Goal: Transaction & Acquisition: Purchase product/service

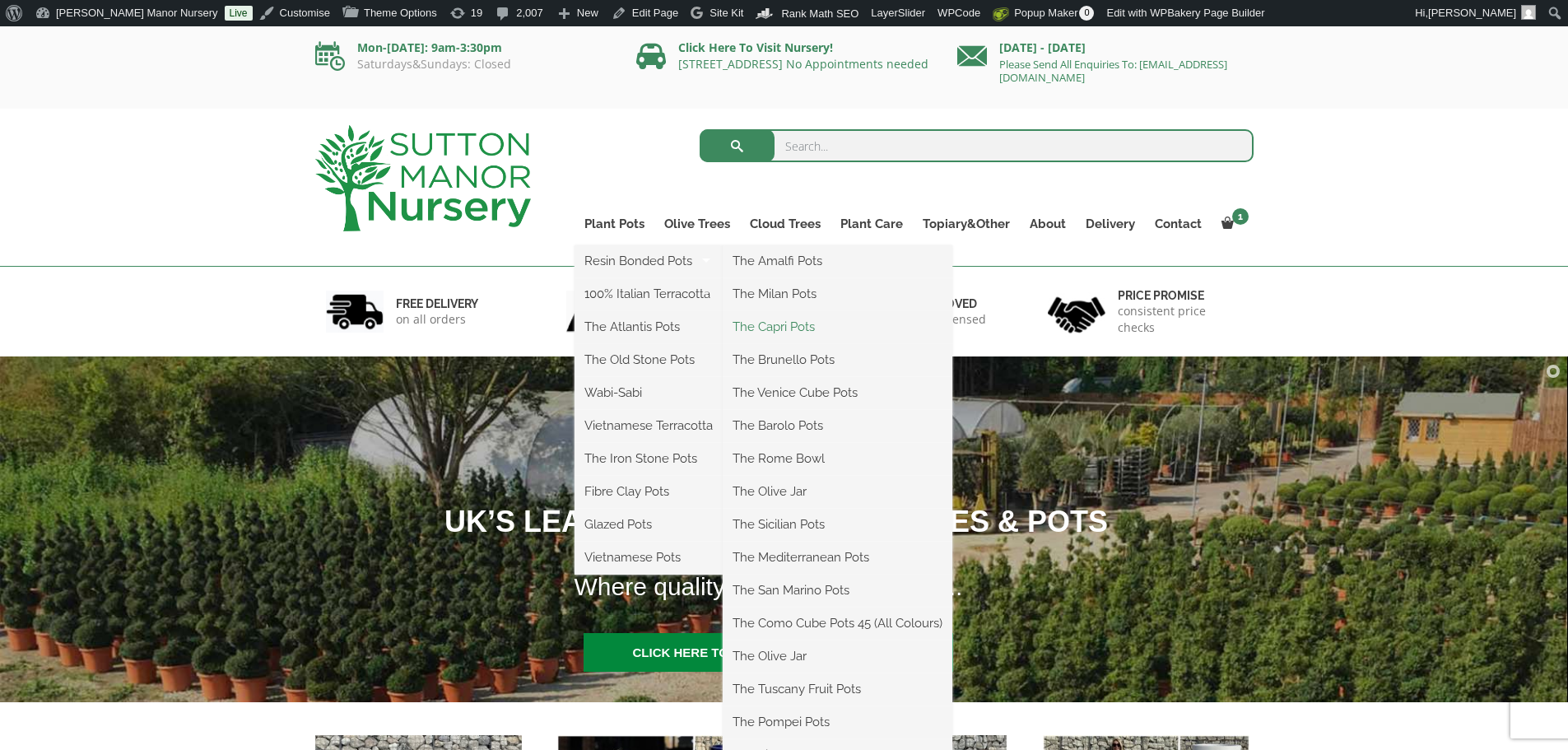
click at [777, 325] on link "The Capri Pots" at bounding box center [837, 327] width 230 height 24
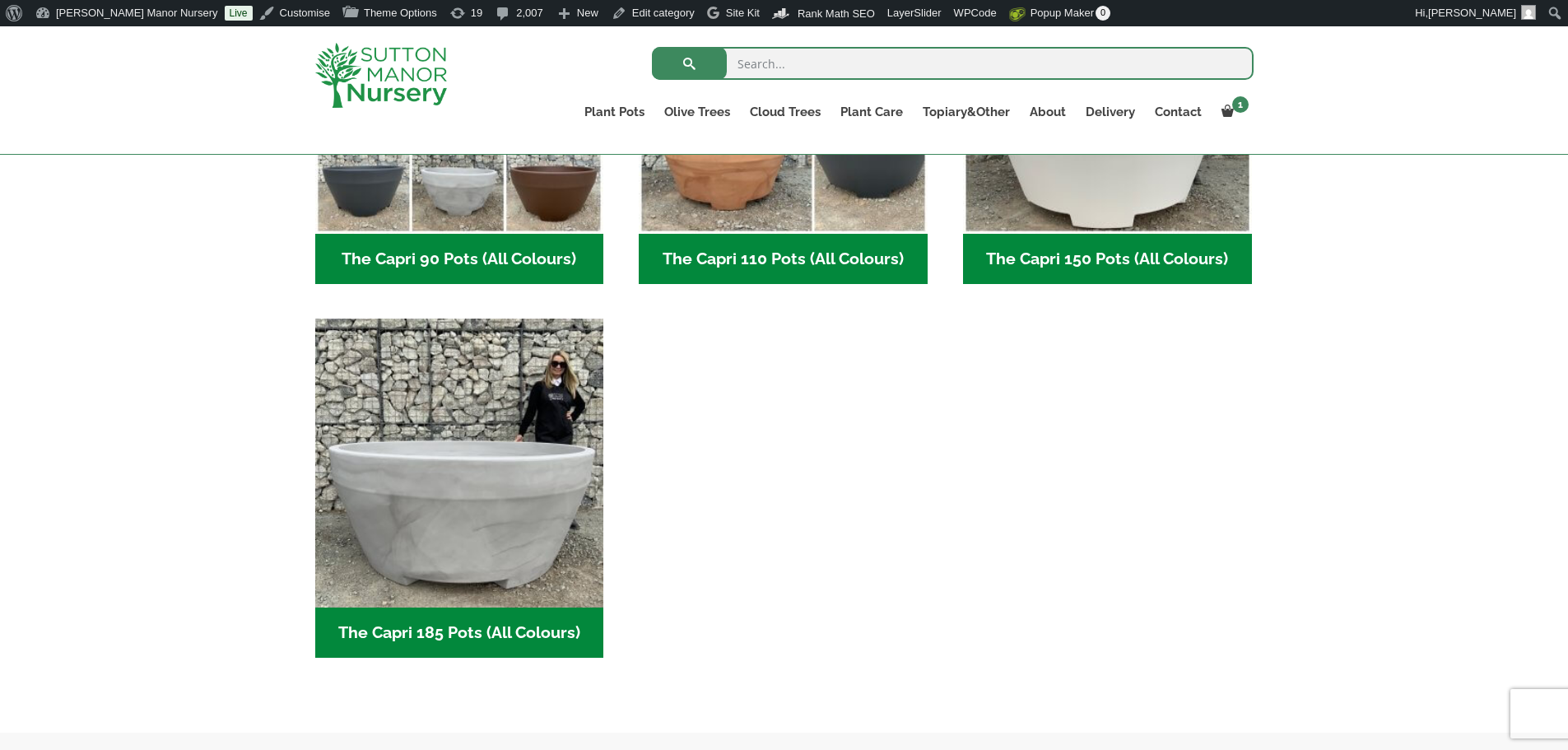
scroll to position [1070, 0]
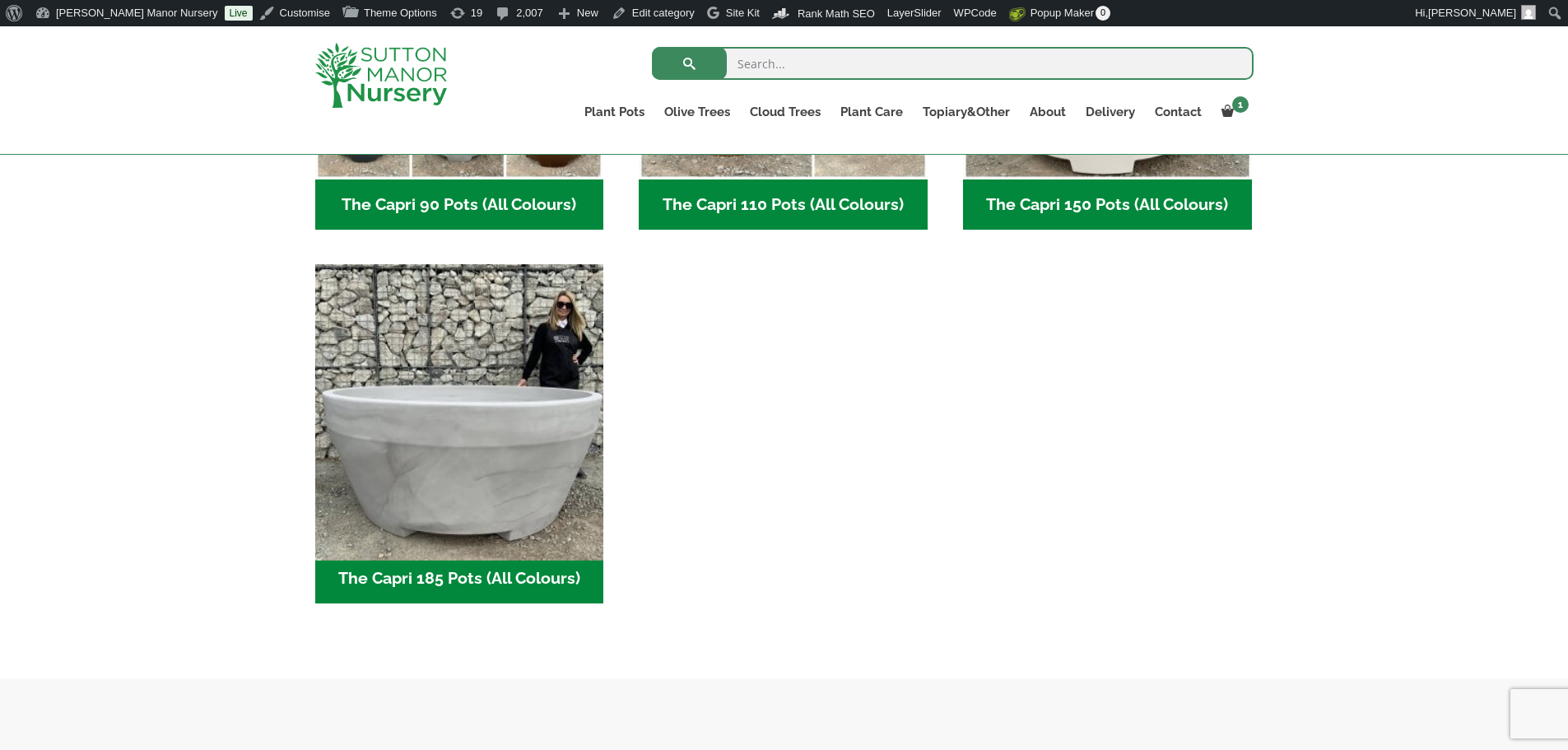
click at [497, 342] on img "Visit product category The Capri 185 Pots (All Colours)" at bounding box center [459, 408] width 303 height 303
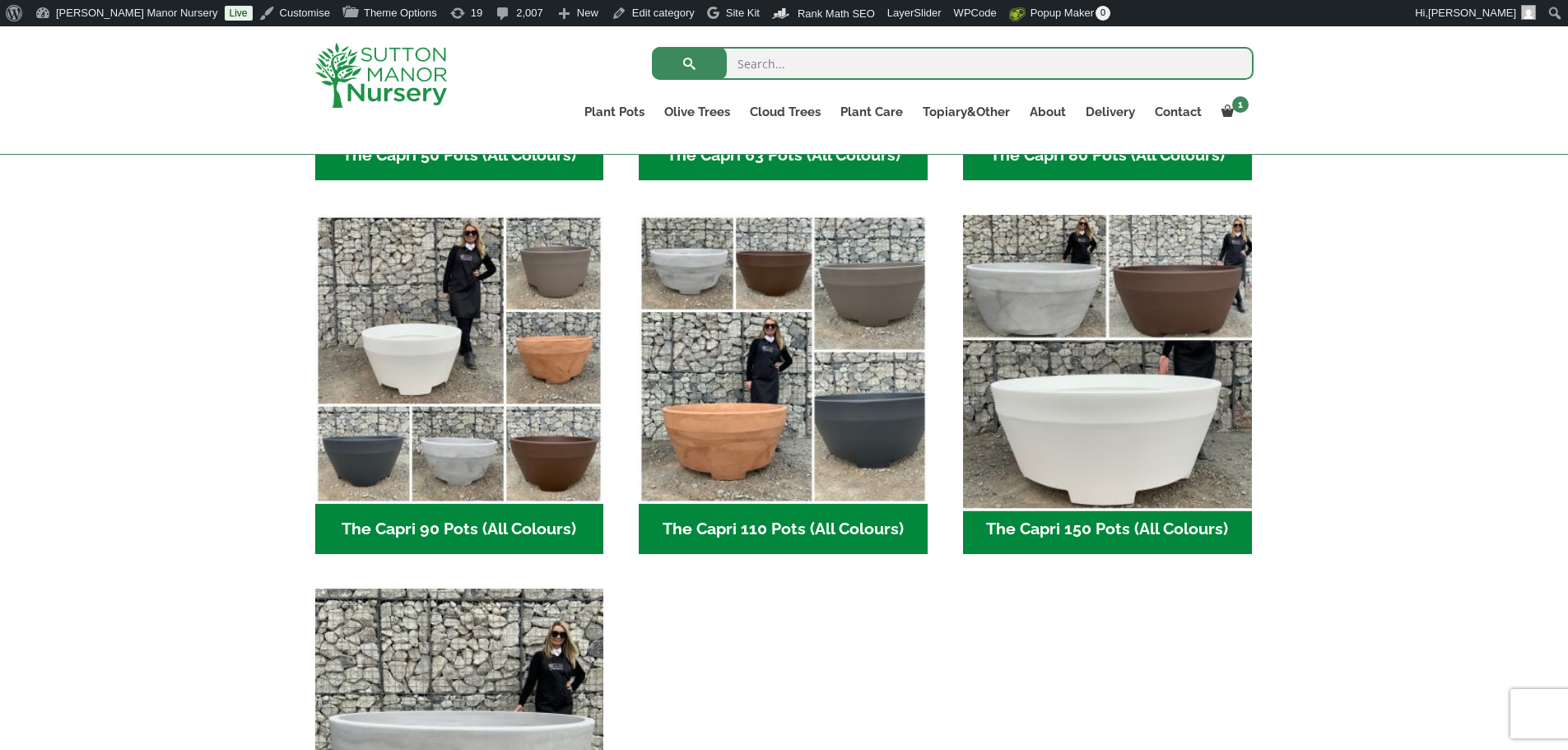
scroll to position [741, 0]
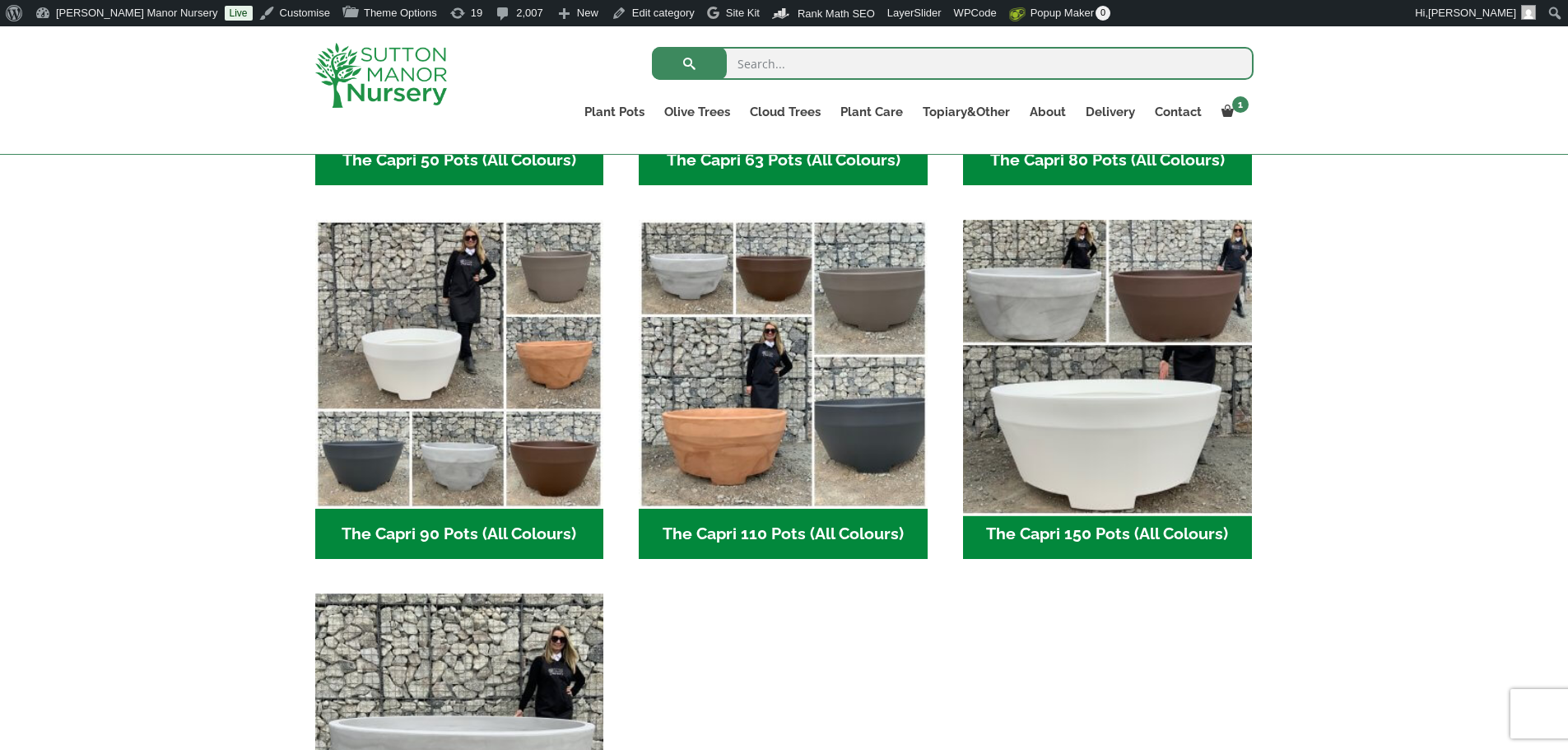
click at [1134, 305] on img "Visit product category The Capri 150 Pots (All Colours)" at bounding box center [1106, 364] width 303 height 303
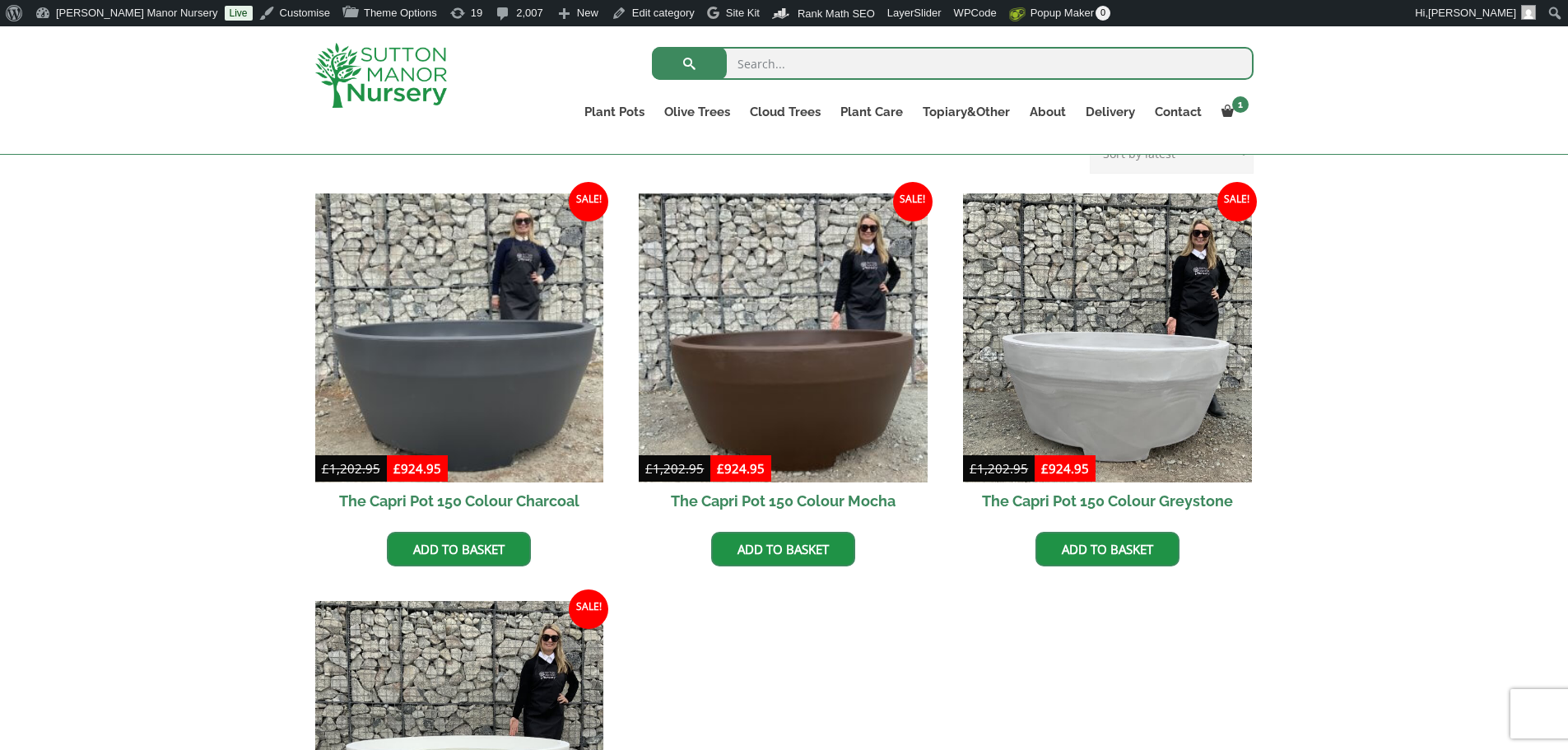
scroll to position [411, 0]
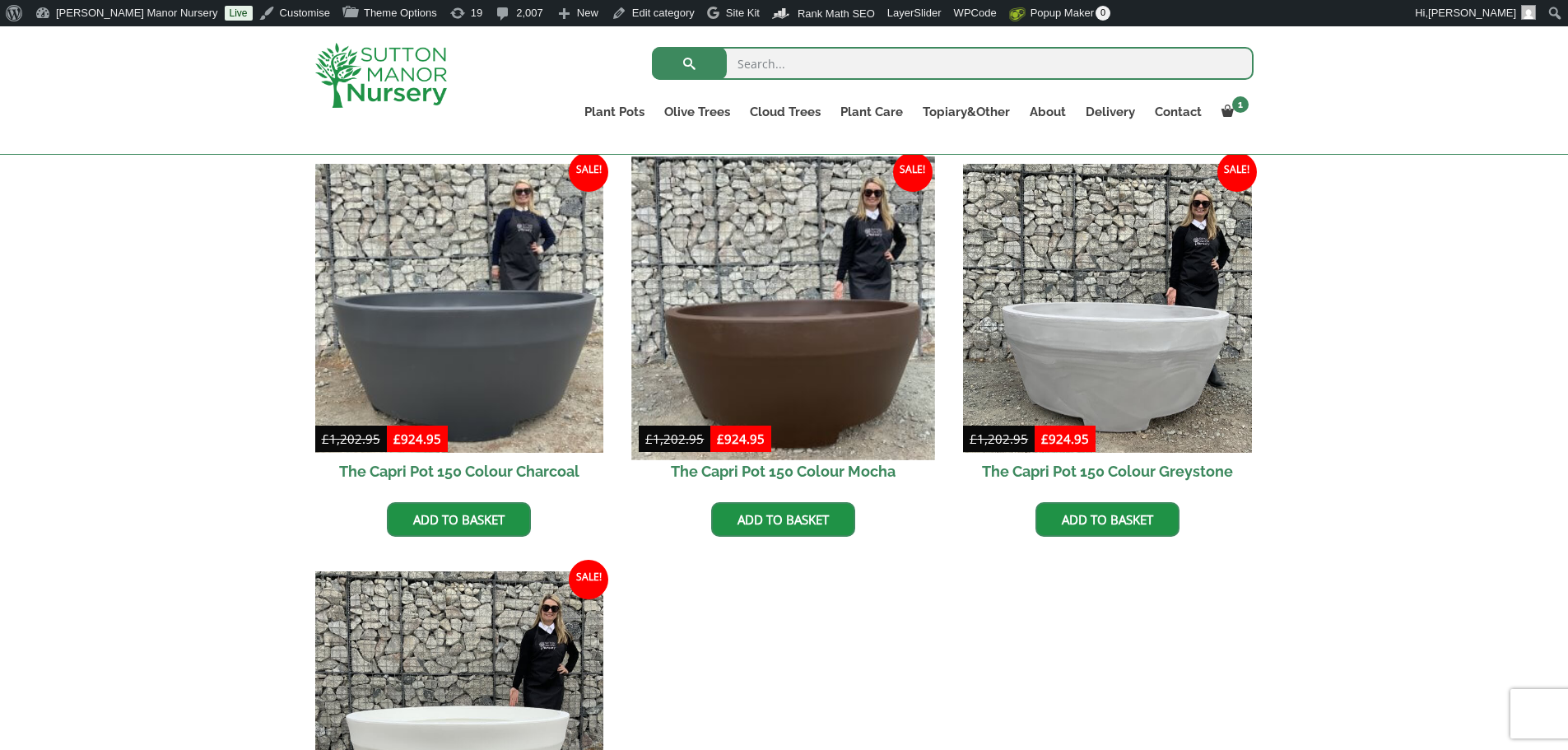
click at [834, 339] on img at bounding box center [783, 308] width 303 height 303
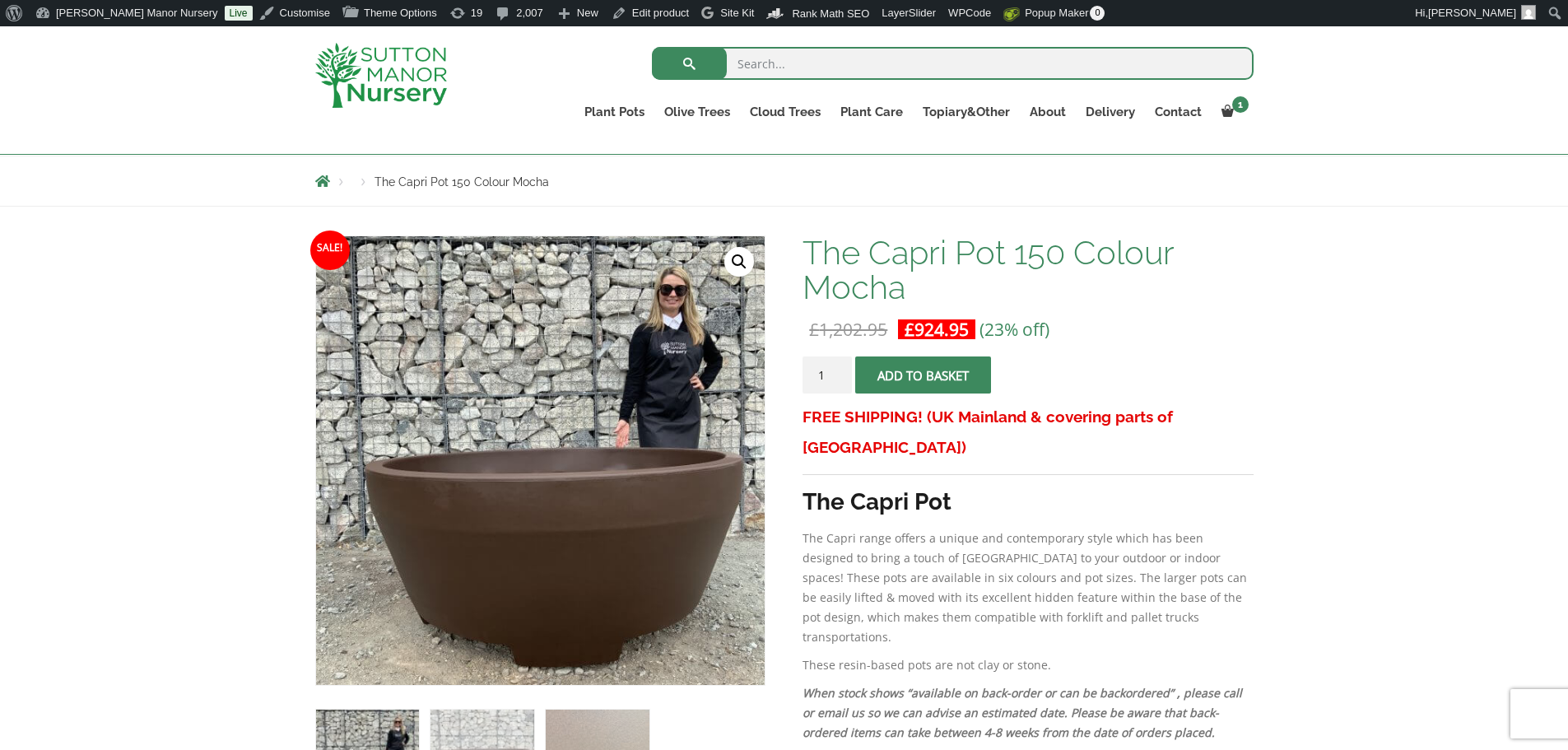
scroll to position [164, 0]
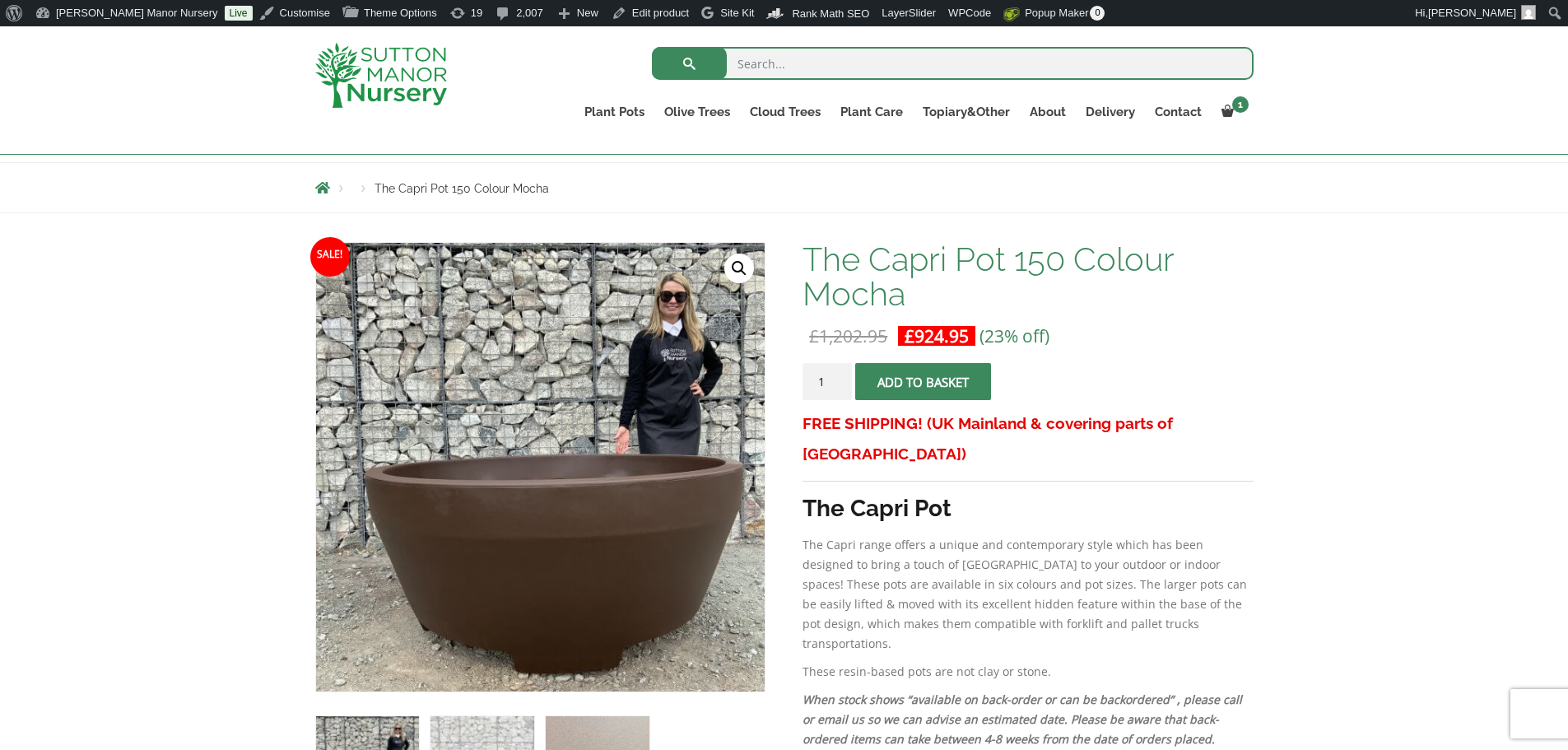
click at [425, 98] on img at bounding box center [381, 75] width 131 height 65
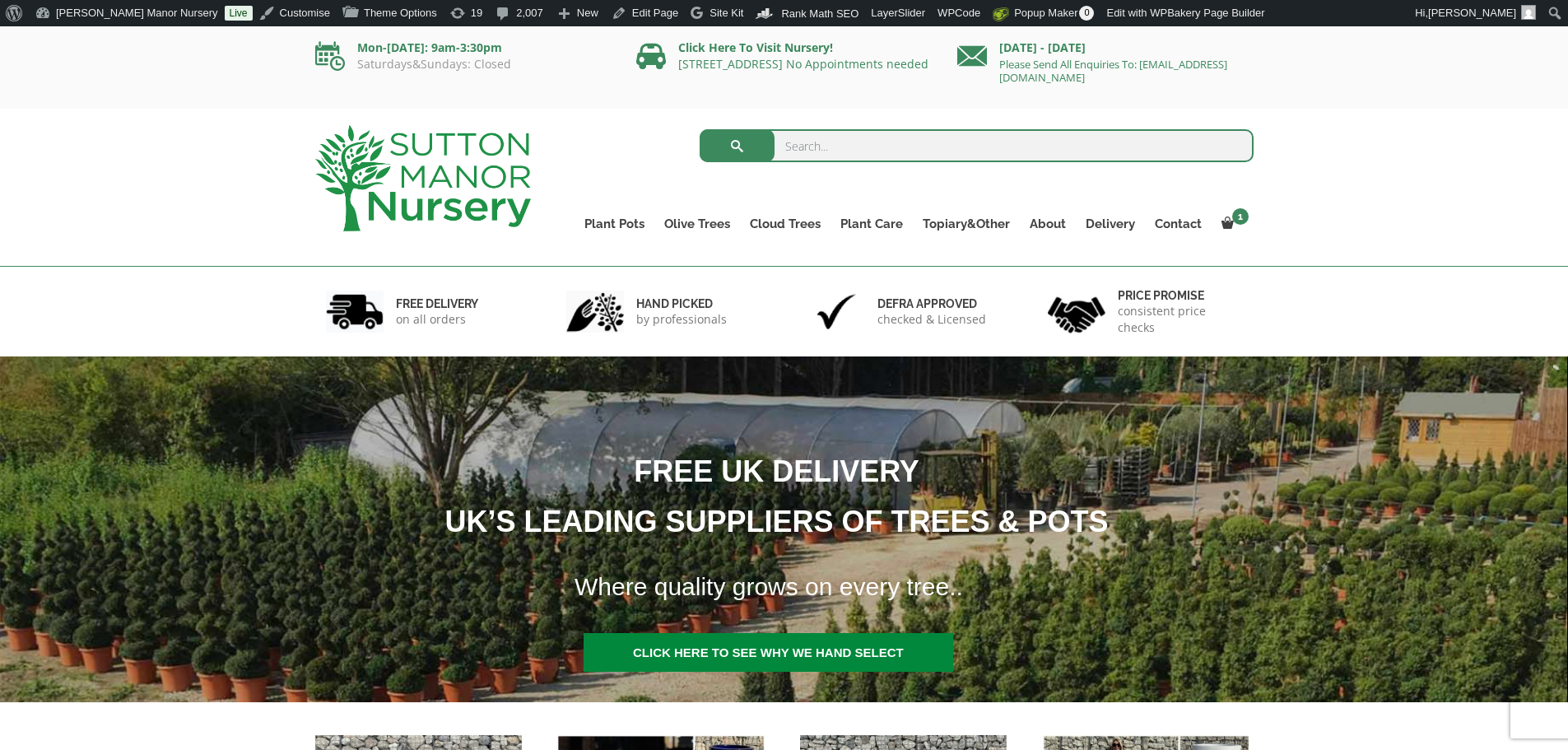
click at [855, 146] on input "search" at bounding box center [976, 145] width 554 height 33
type input "tuscan xxl"
click at [699, 130] on button "submit" at bounding box center [737, 145] width 75 height 33
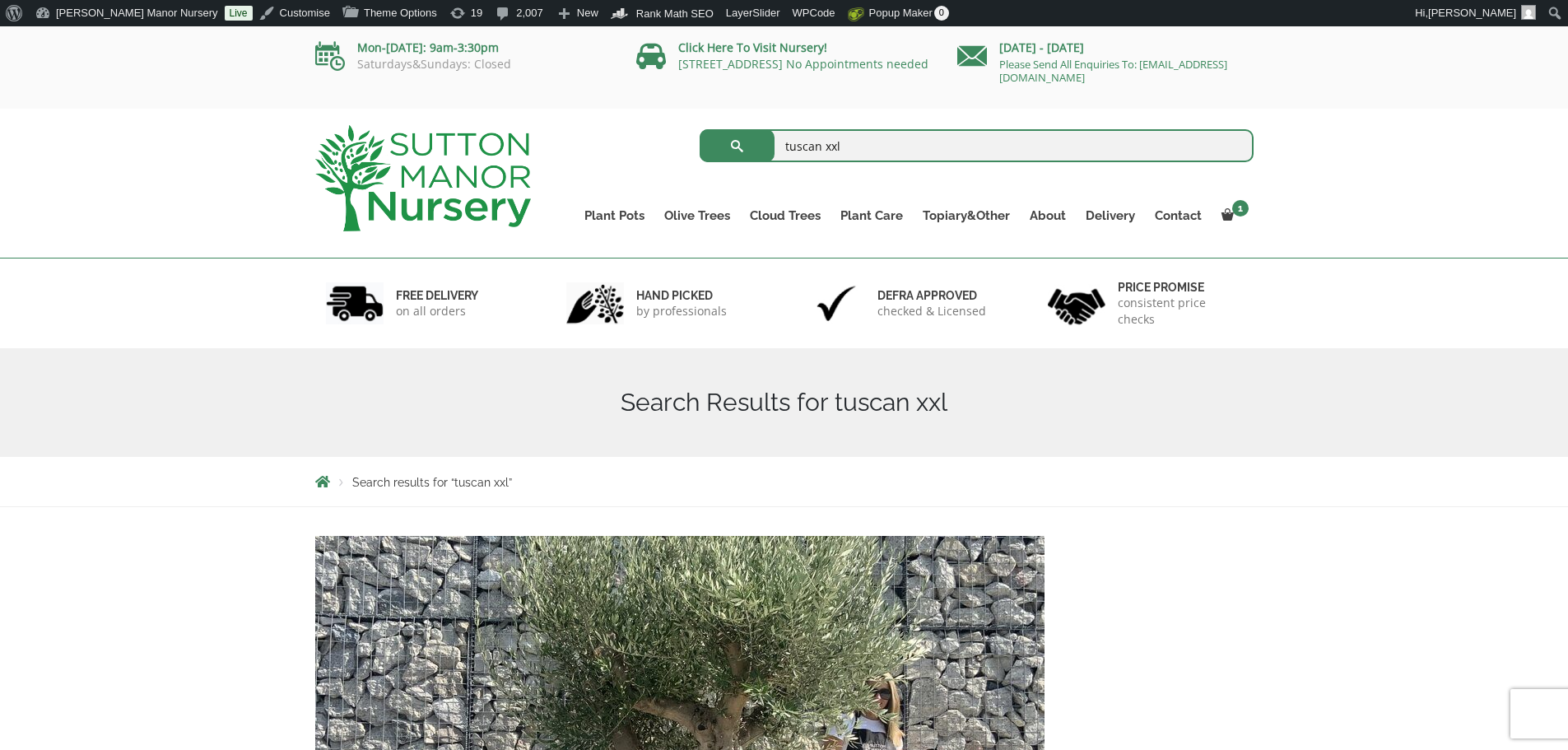
click at [451, 197] on img at bounding box center [423, 177] width 216 height 106
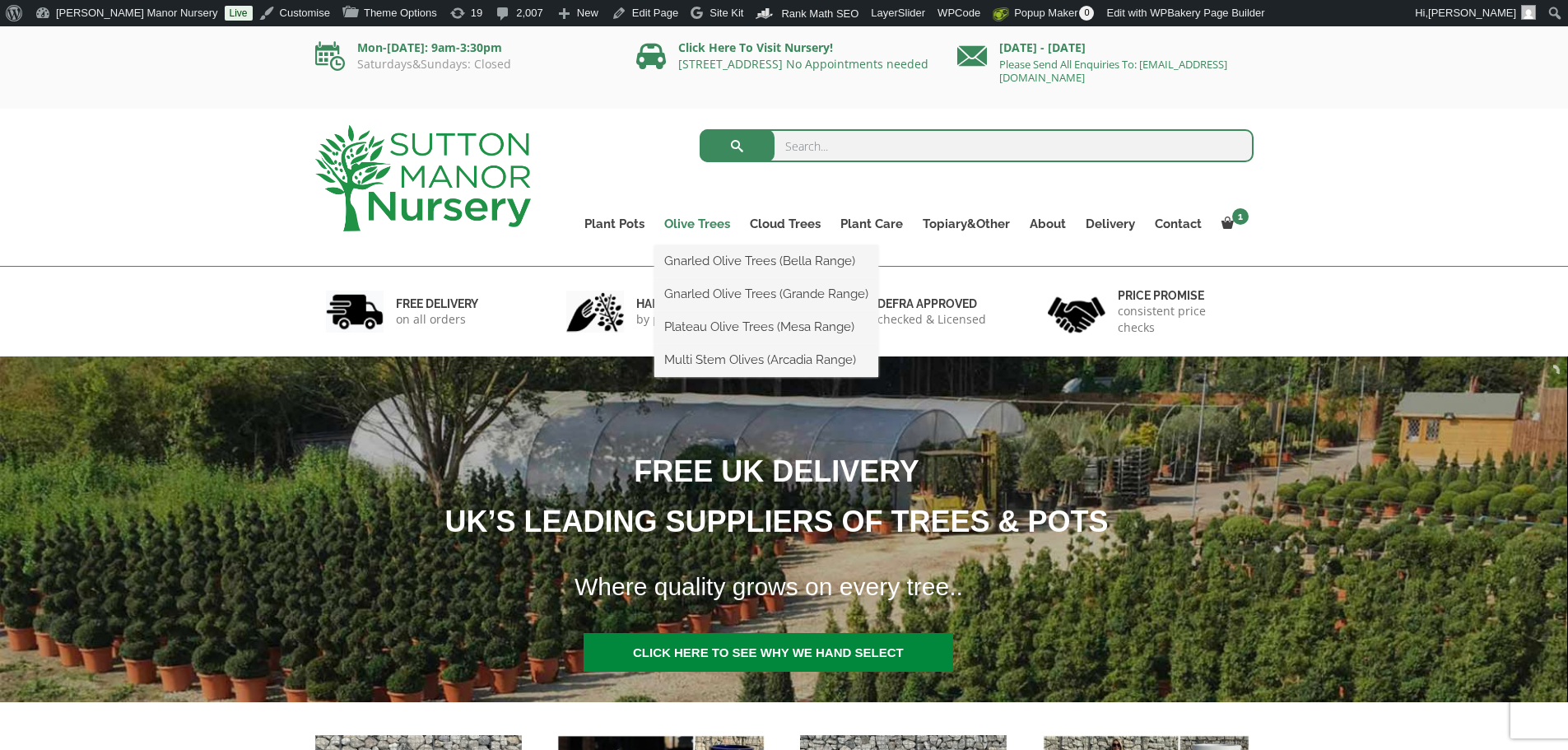
click at [711, 217] on link "Olive Trees" at bounding box center [696, 223] width 85 height 23
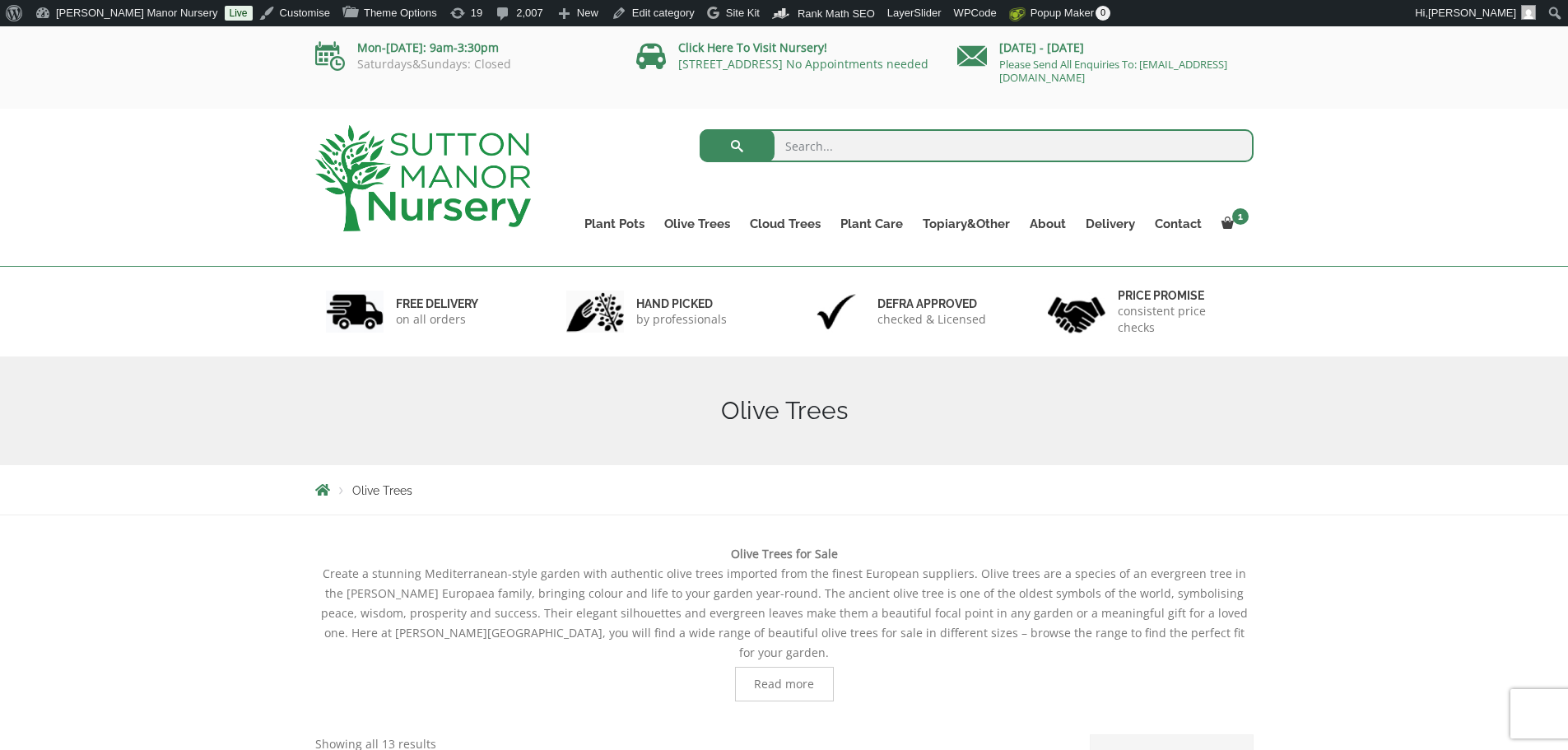
click at [480, 178] on img at bounding box center [423, 177] width 216 height 106
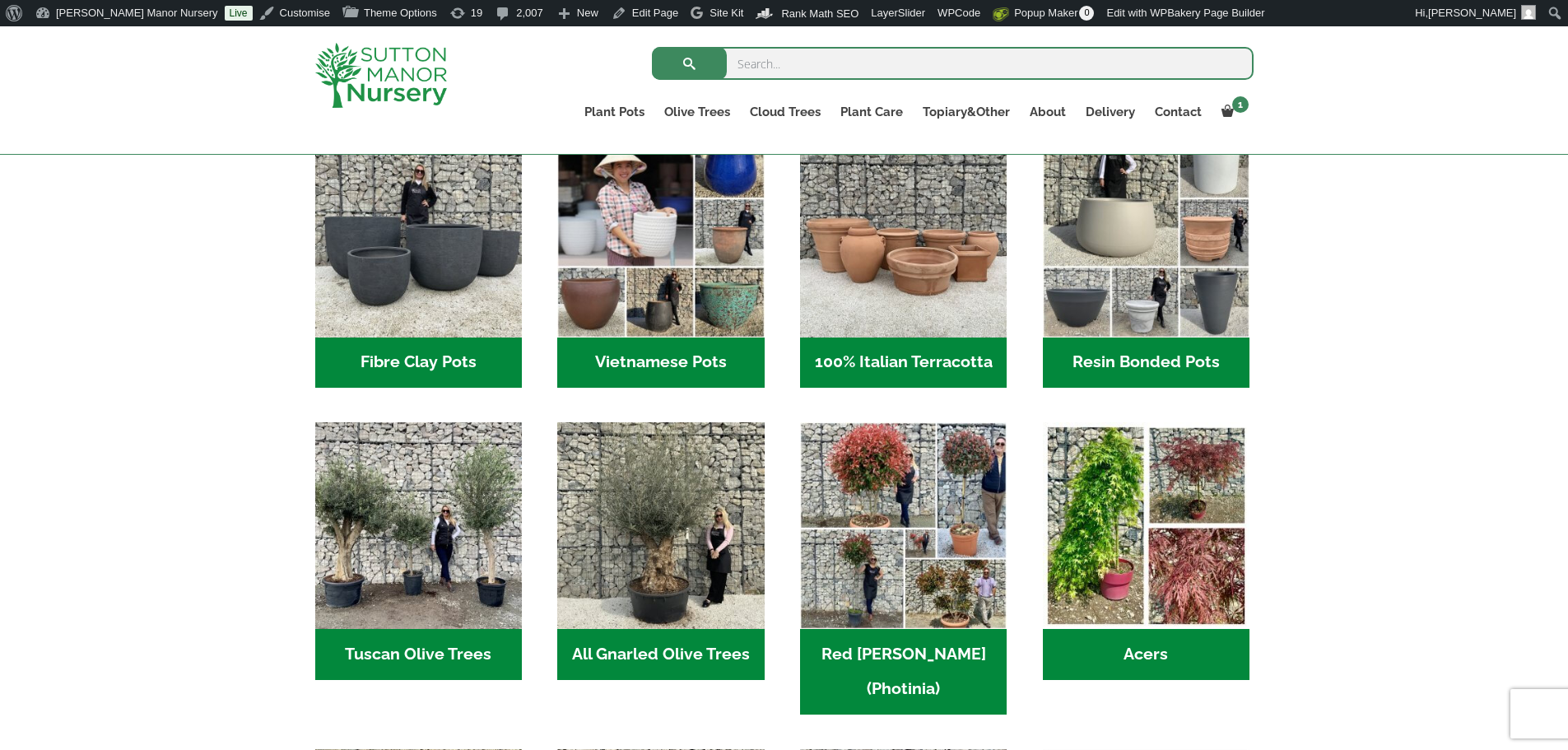
scroll to position [576, 0]
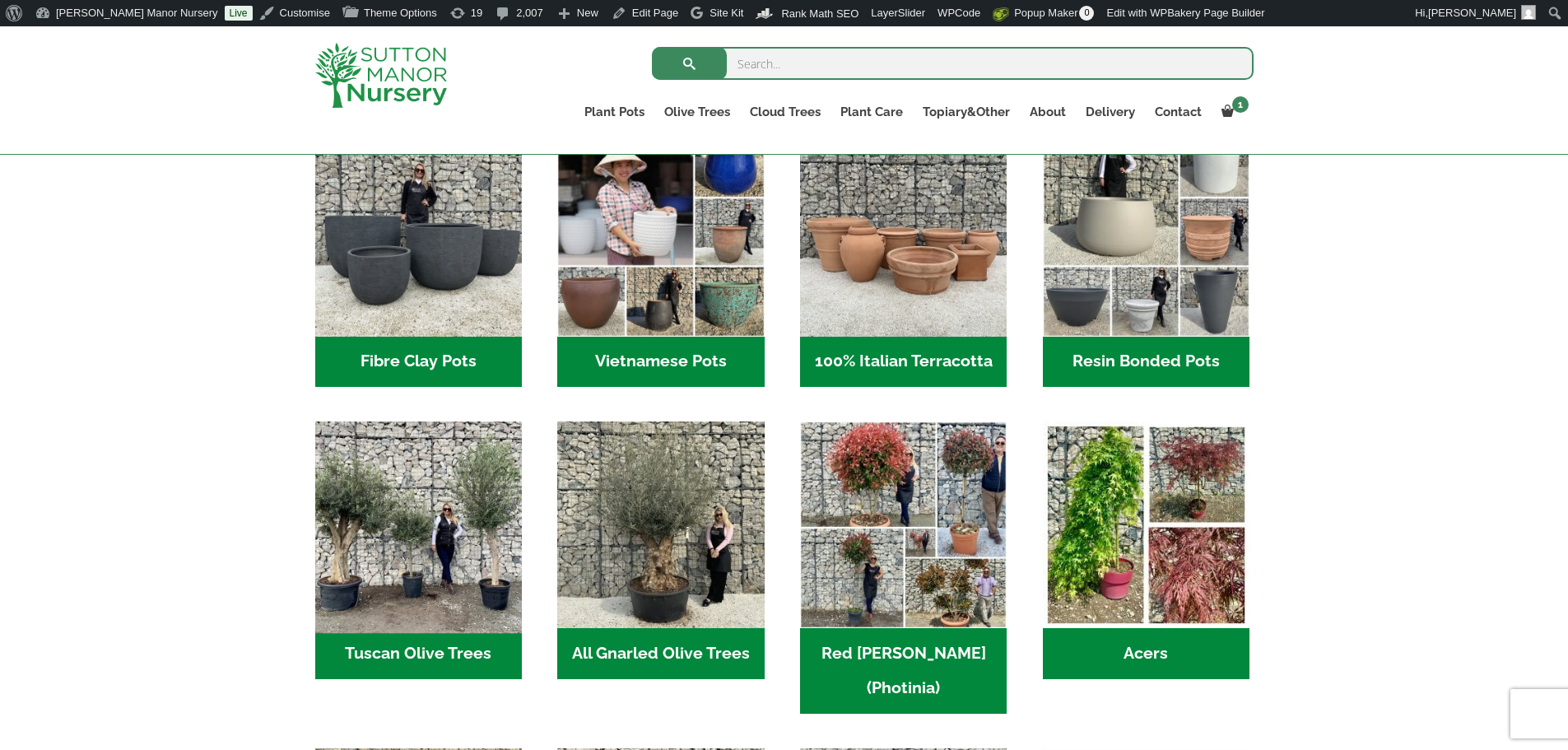
click at [419, 559] on img "Visit product category Tuscan Olive Trees" at bounding box center [419, 526] width 218 height 218
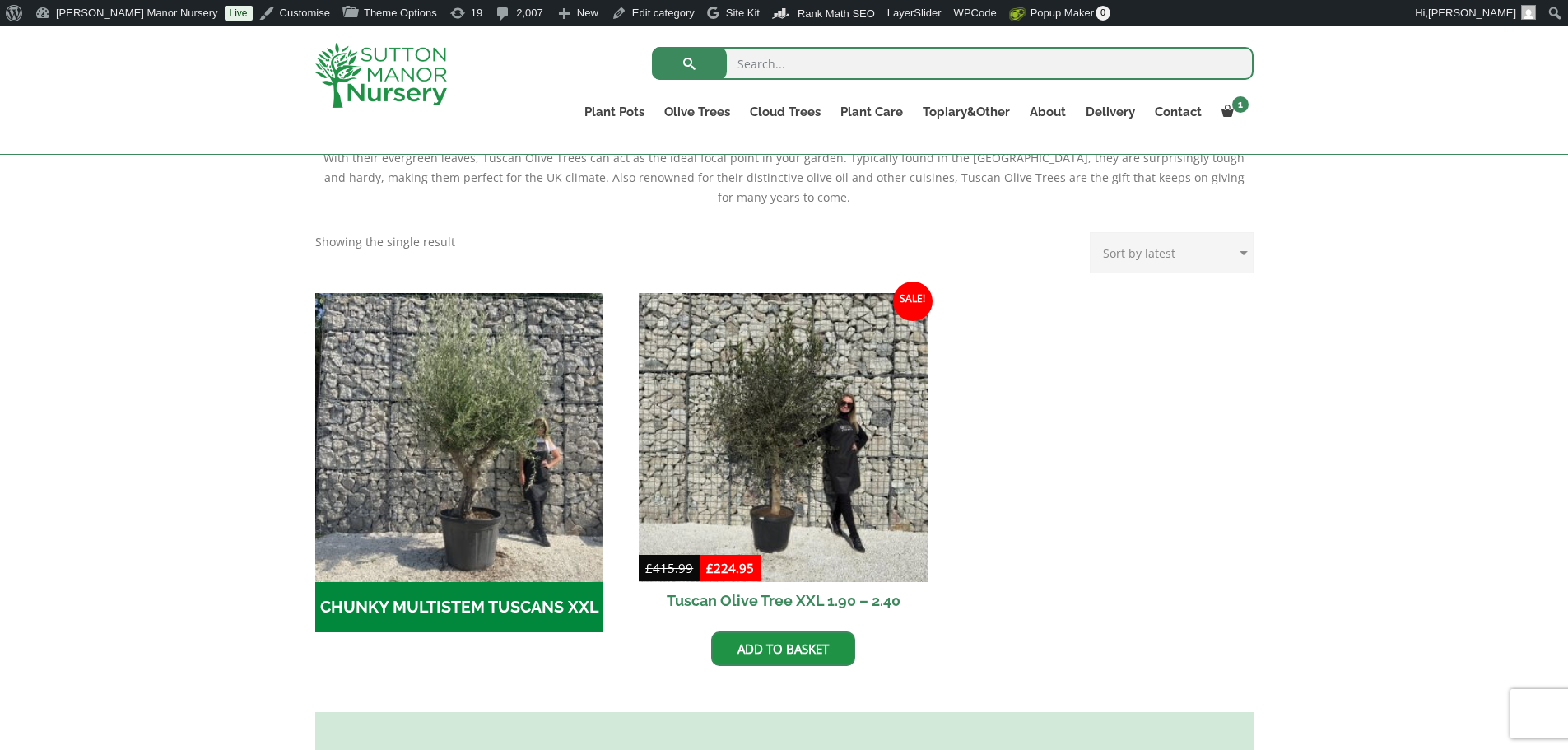
scroll to position [411, 0]
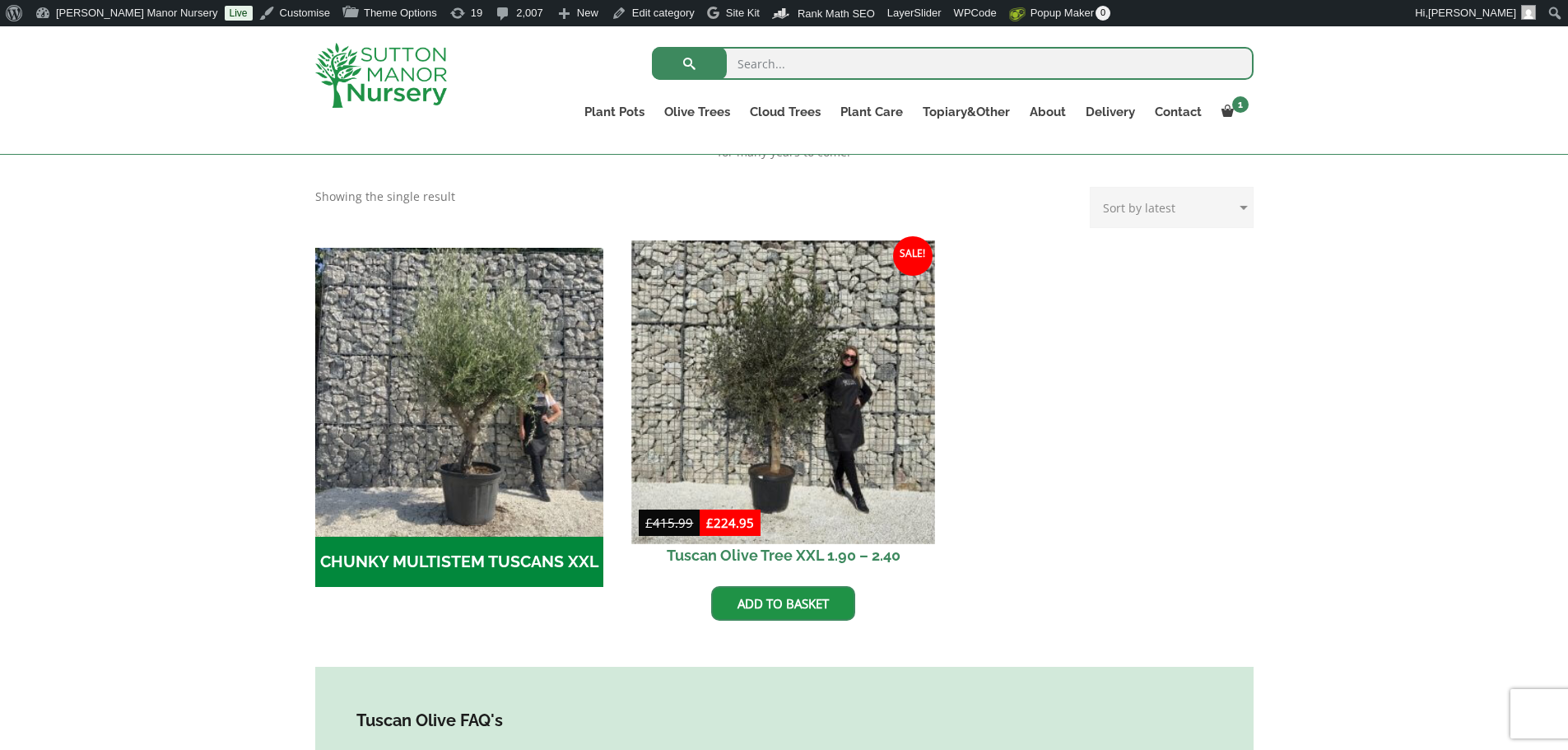
click at [833, 436] on img at bounding box center [783, 391] width 303 height 303
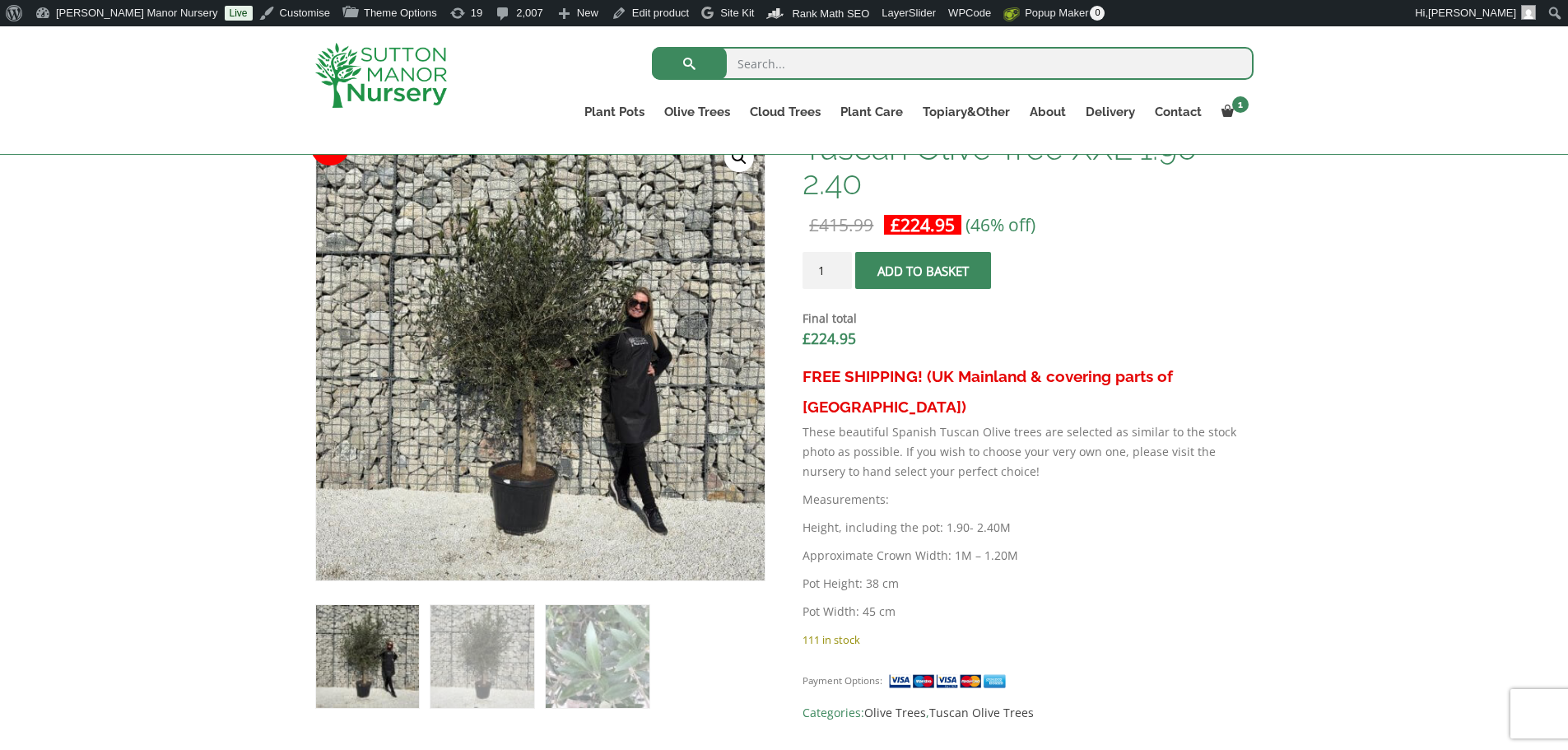
scroll to position [576, 0]
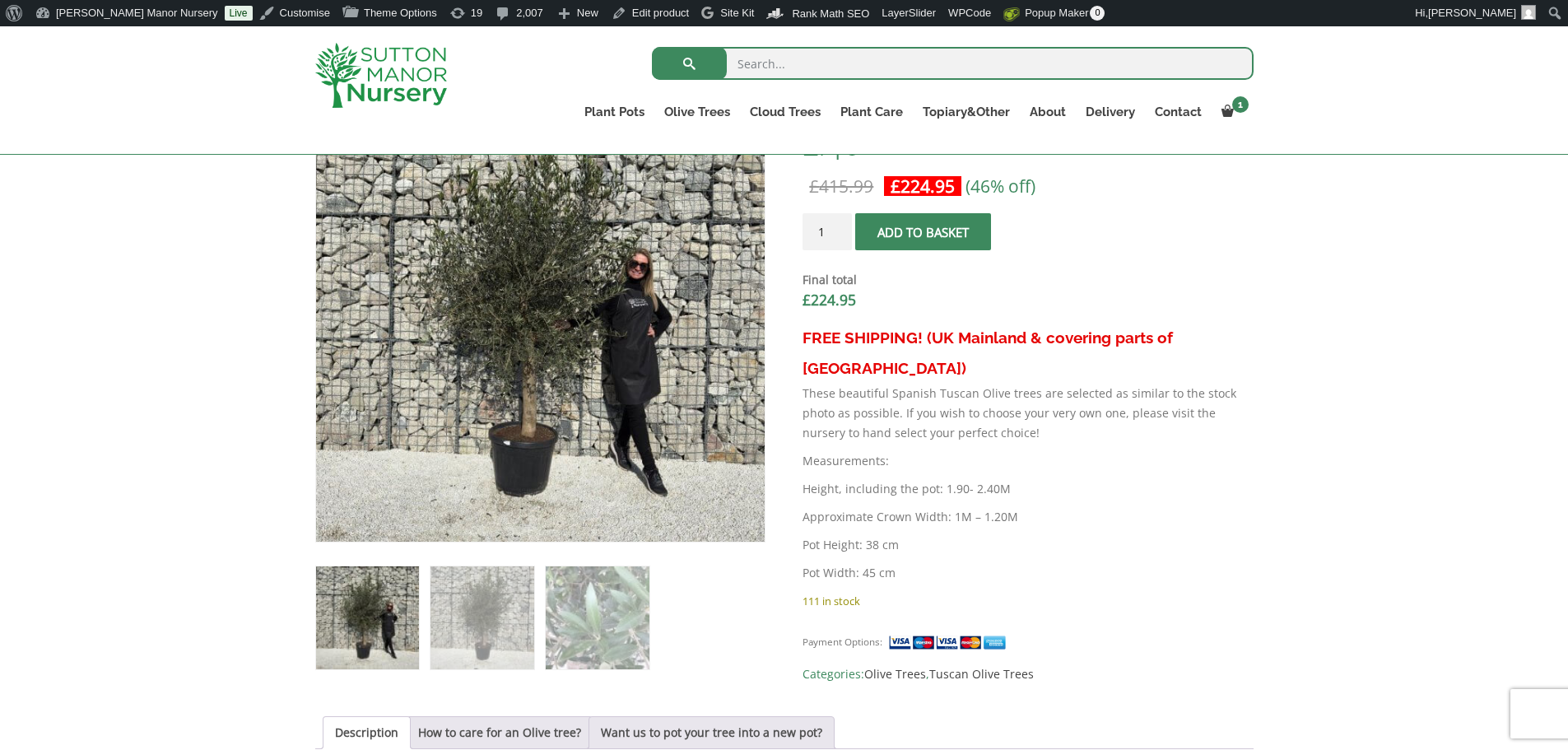
click at [985, 690] on div "Sale! 🔍 Tuscan Olive Tree XXL 1.90 – 2.40 £ 415.99 Original price was: £415.99.…" at bounding box center [784, 703] width 938 height 1223
